Goal: Check status: Check status

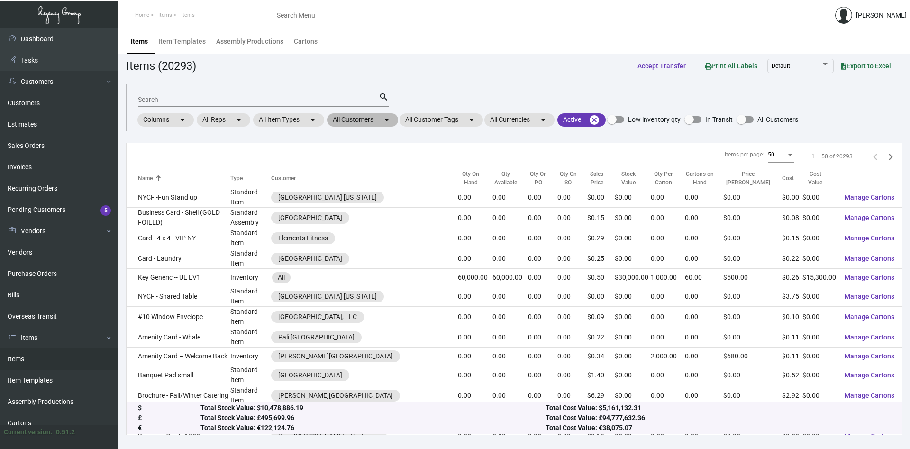
click at [381, 118] on mat-chip "All Customers arrow_drop_down" at bounding box center [362, 119] width 71 height 13
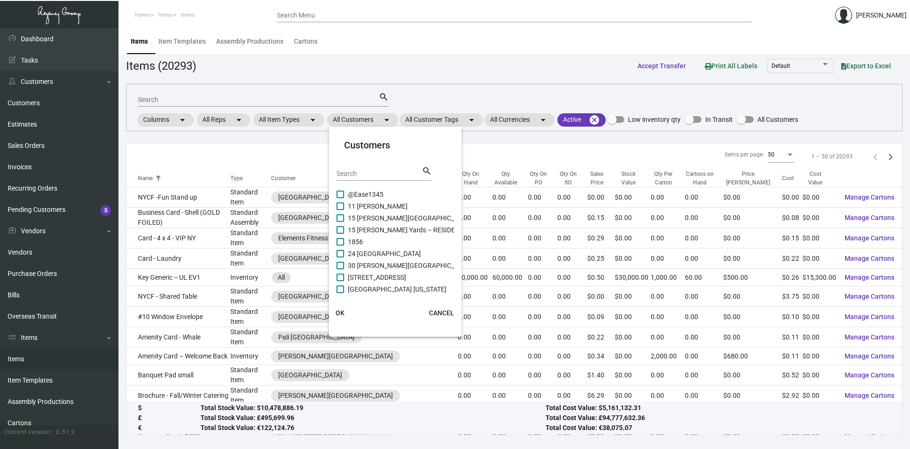
click at [367, 174] on input "Search" at bounding box center [378, 174] width 85 height 8
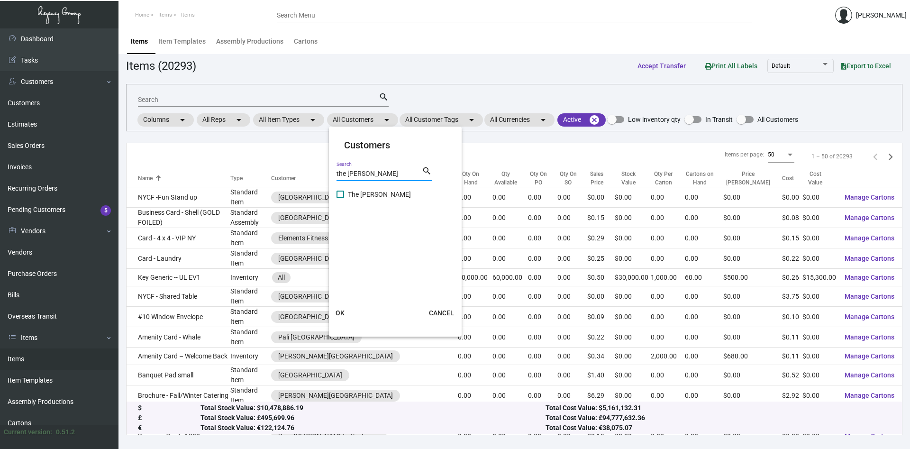
type input "the [PERSON_NAME]"
click at [341, 195] on span at bounding box center [340, 194] width 8 height 8
click at [340, 198] on input "The [PERSON_NAME]" at bounding box center [340, 198] width 0 height 0
checkbox input "true"
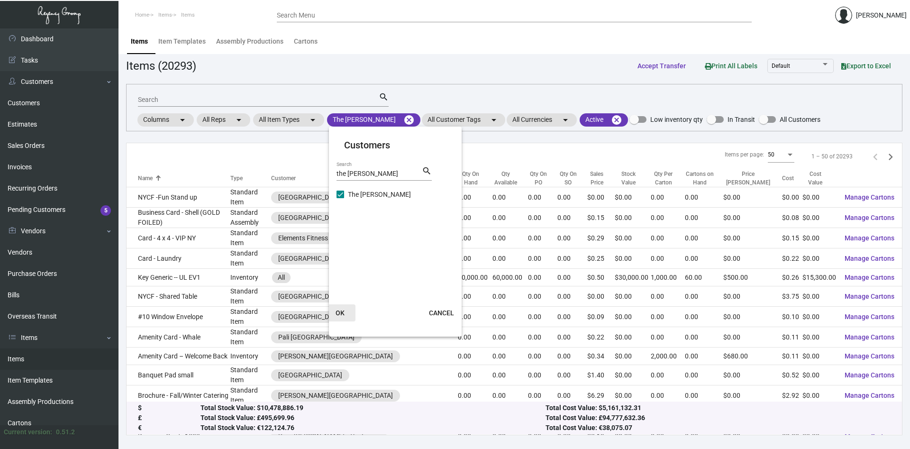
click at [340, 310] on span "OK" at bounding box center [339, 313] width 9 height 8
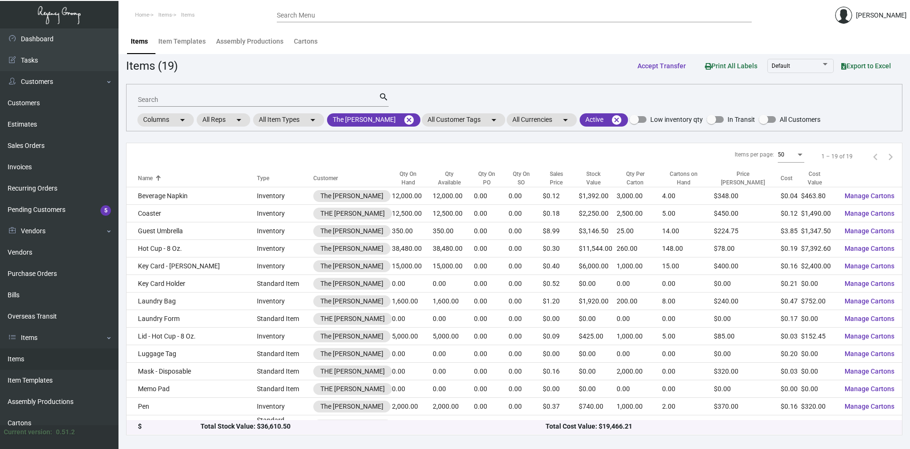
click at [187, 99] on input "Search" at bounding box center [258, 100] width 241 height 8
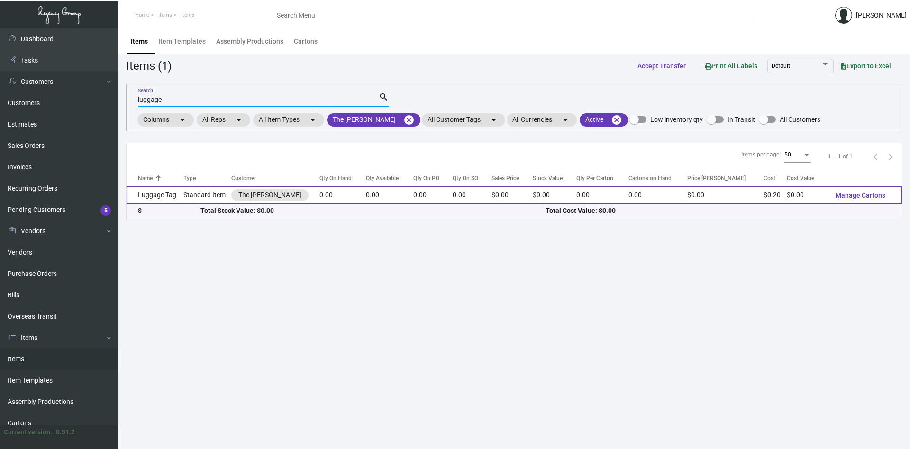
type input "luggage"
click at [210, 196] on td "Standard Item" at bounding box center [207, 195] width 48 height 18
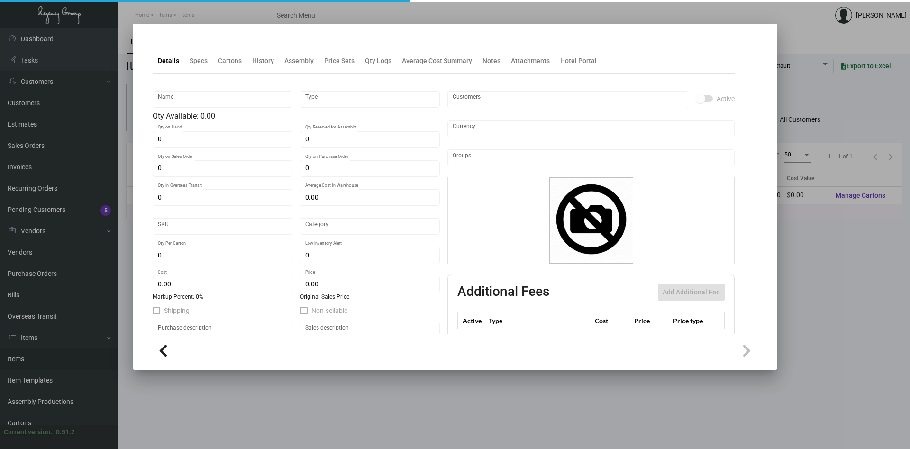
type input "Luggage Tag"
type input "Standard Item"
type input "$ 0.46111"
type input "Standard"
type input "$ 0.19837"
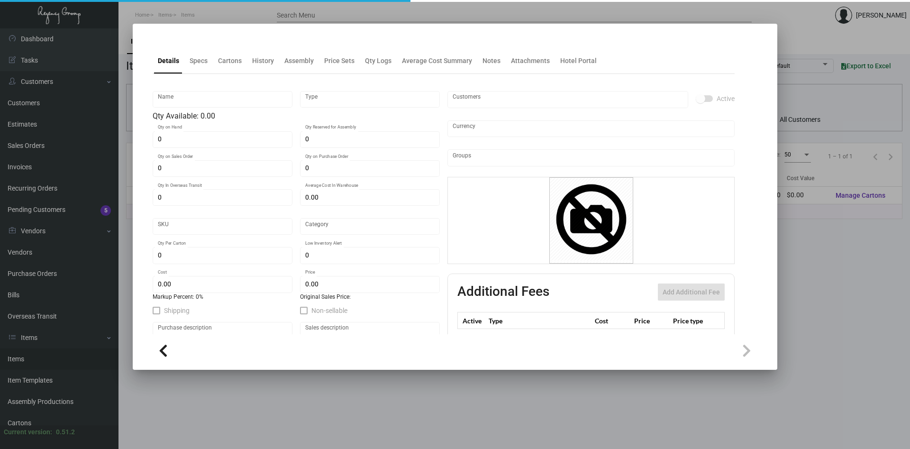
type input "$ 0.00"
checkbox input "true"
type input "United States Dollar $"
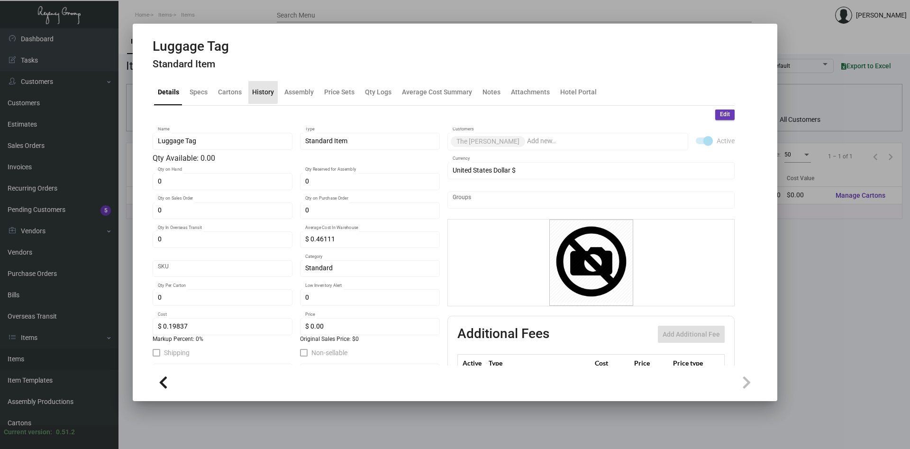
click at [255, 90] on div "History" at bounding box center [263, 92] width 22 height 10
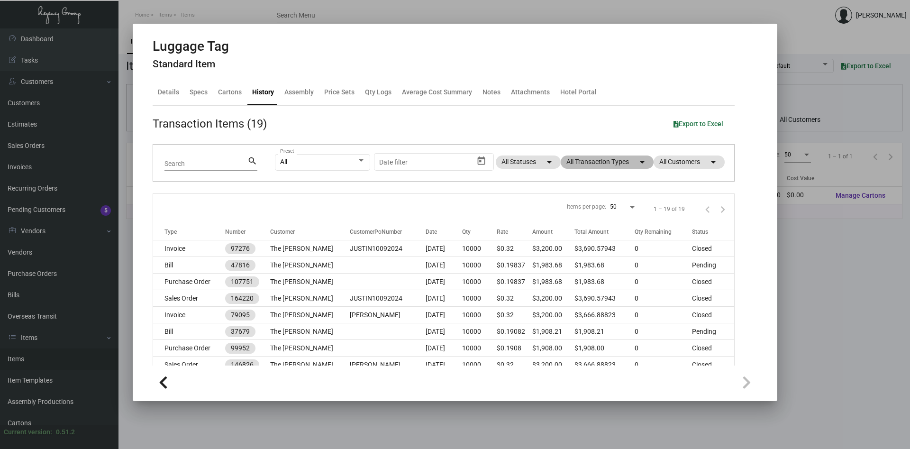
click at [622, 162] on mat-chip "All Transaction Types arrow_drop_down" at bounding box center [606, 161] width 93 height 13
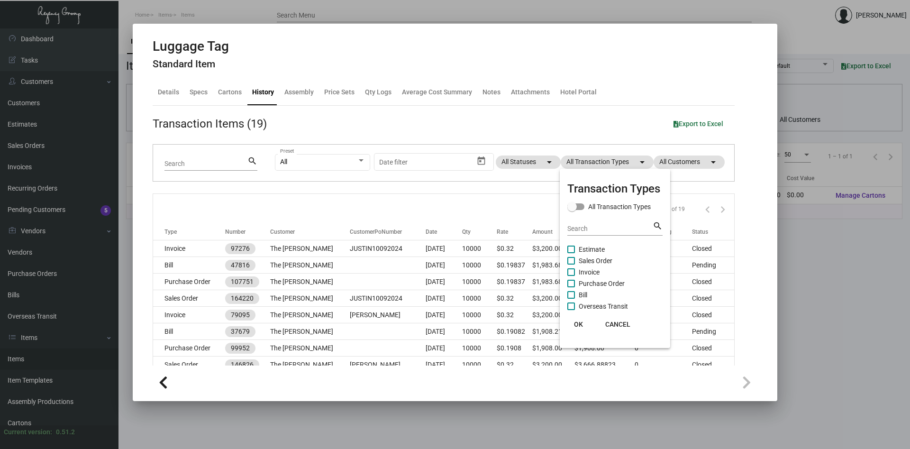
click at [571, 283] on span at bounding box center [571, 284] width 8 height 8
click at [571, 287] on input "Purchase Order" at bounding box center [570, 287] width 0 height 0
checkbox input "true"
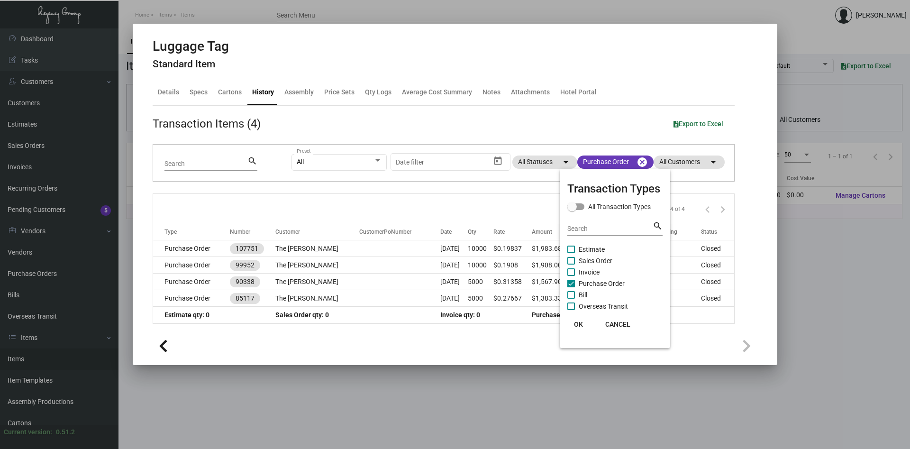
click at [577, 325] on span "OK" at bounding box center [578, 324] width 9 height 8
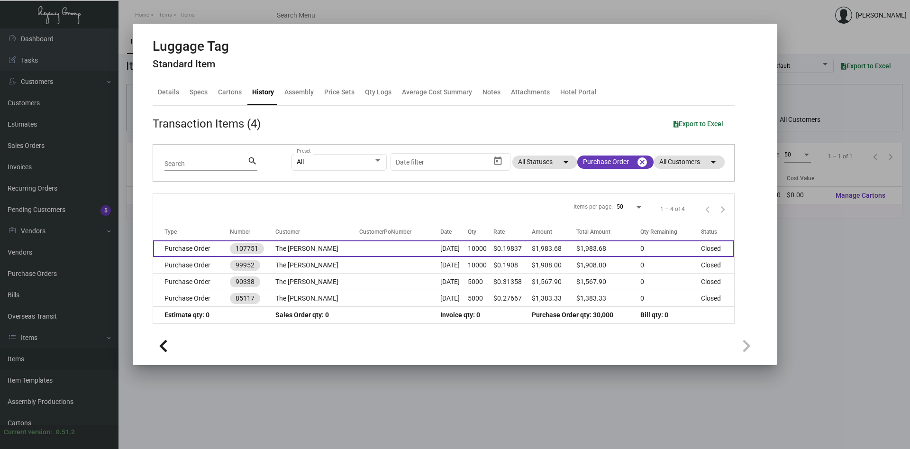
click at [291, 246] on td "The [PERSON_NAME]" at bounding box center [317, 248] width 84 height 17
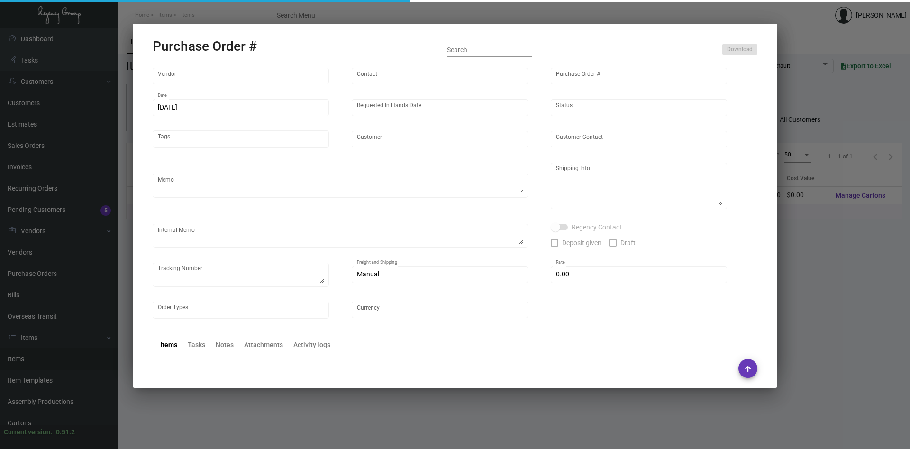
type input "SSP"
type input "[PERSON_NAME]"
type input "107751"
type input "[DATE]"
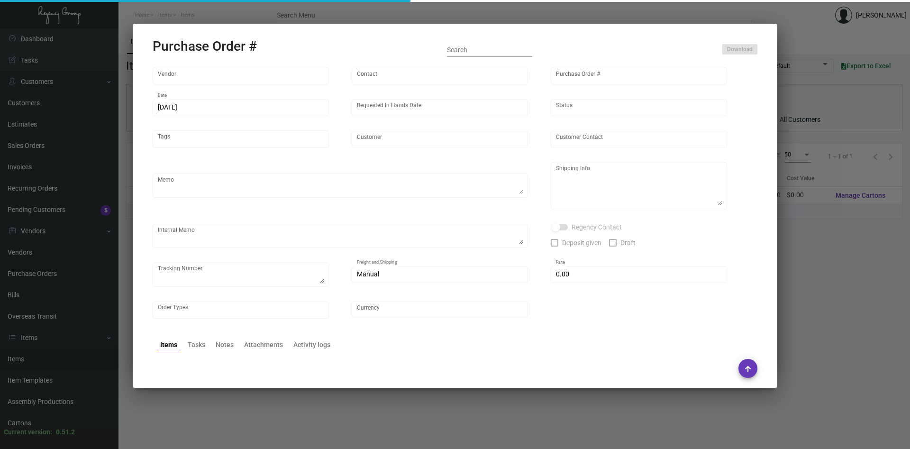
type input "The [PERSON_NAME]"
type input "[PERSON_NAME]"
type textarea "PLEASE SEND PDF PROOFS TO OUR ART TEAM ; [EMAIL_ADDRESS][DOMAIN_NAME] WITH ME I…"
type textarea "The [PERSON_NAME] [STREET_ADDRESS][US_STATE]"
type textarea "10.11 - Proofs sent over; APPROVED. 10.14 - Est. ship date set for [DATE]. 12.1…"
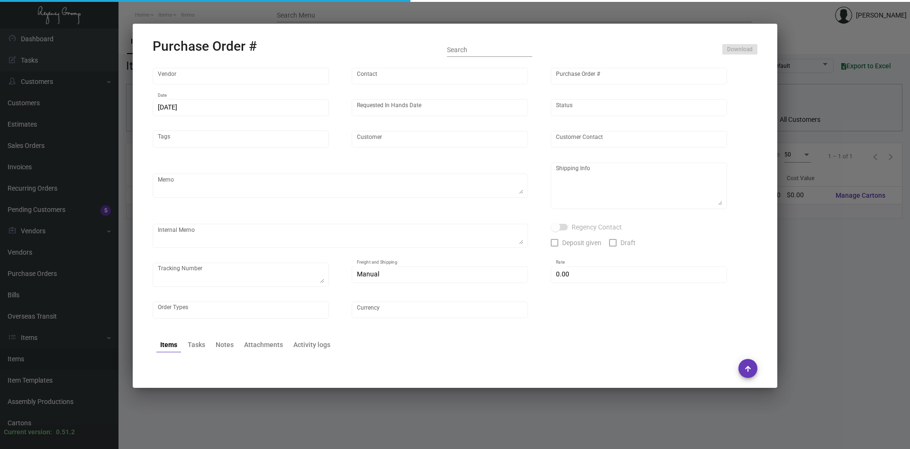
type input "$ 0.00"
type input "United States Dollar $"
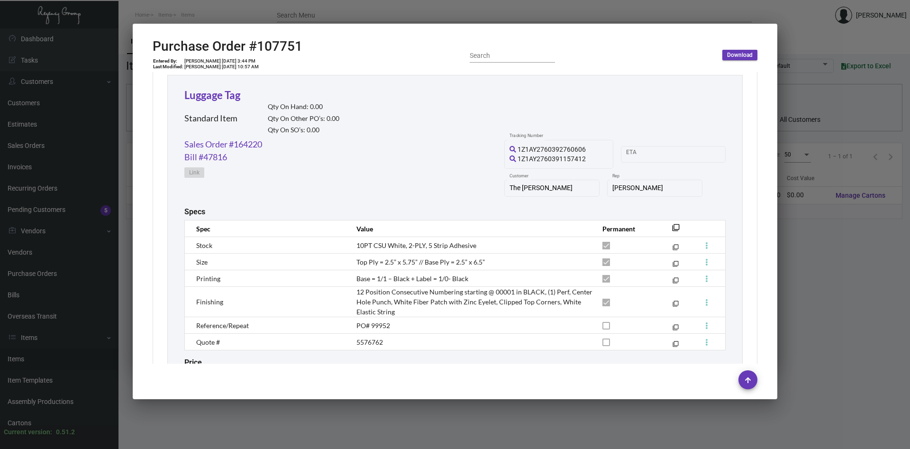
scroll to position [483, 0]
